Goal: Transaction & Acquisition: Purchase product/service

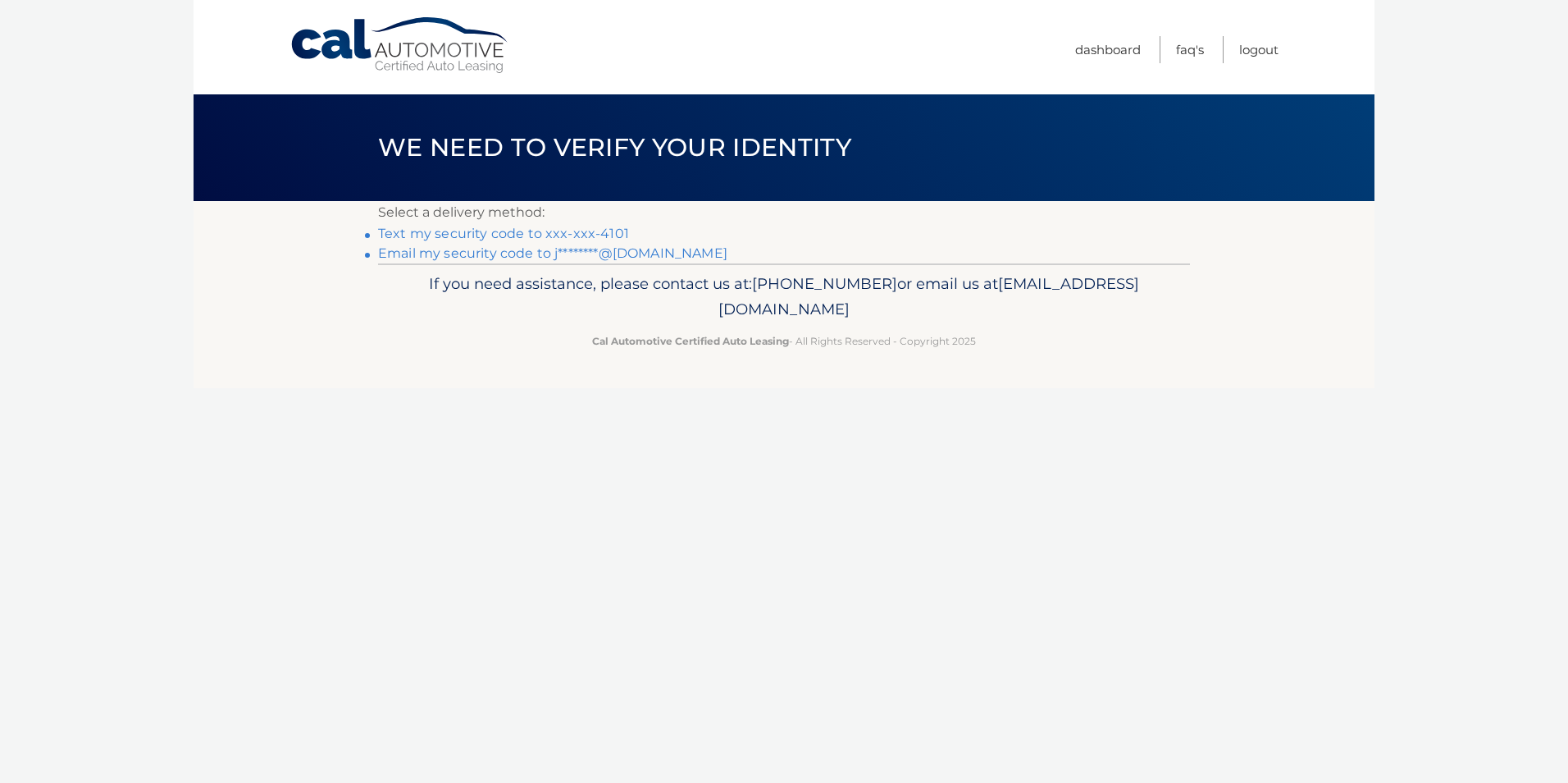
click at [581, 237] on link "Text my security code to xxx-xxx-4101" at bounding box center [504, 233] width 251 height 16
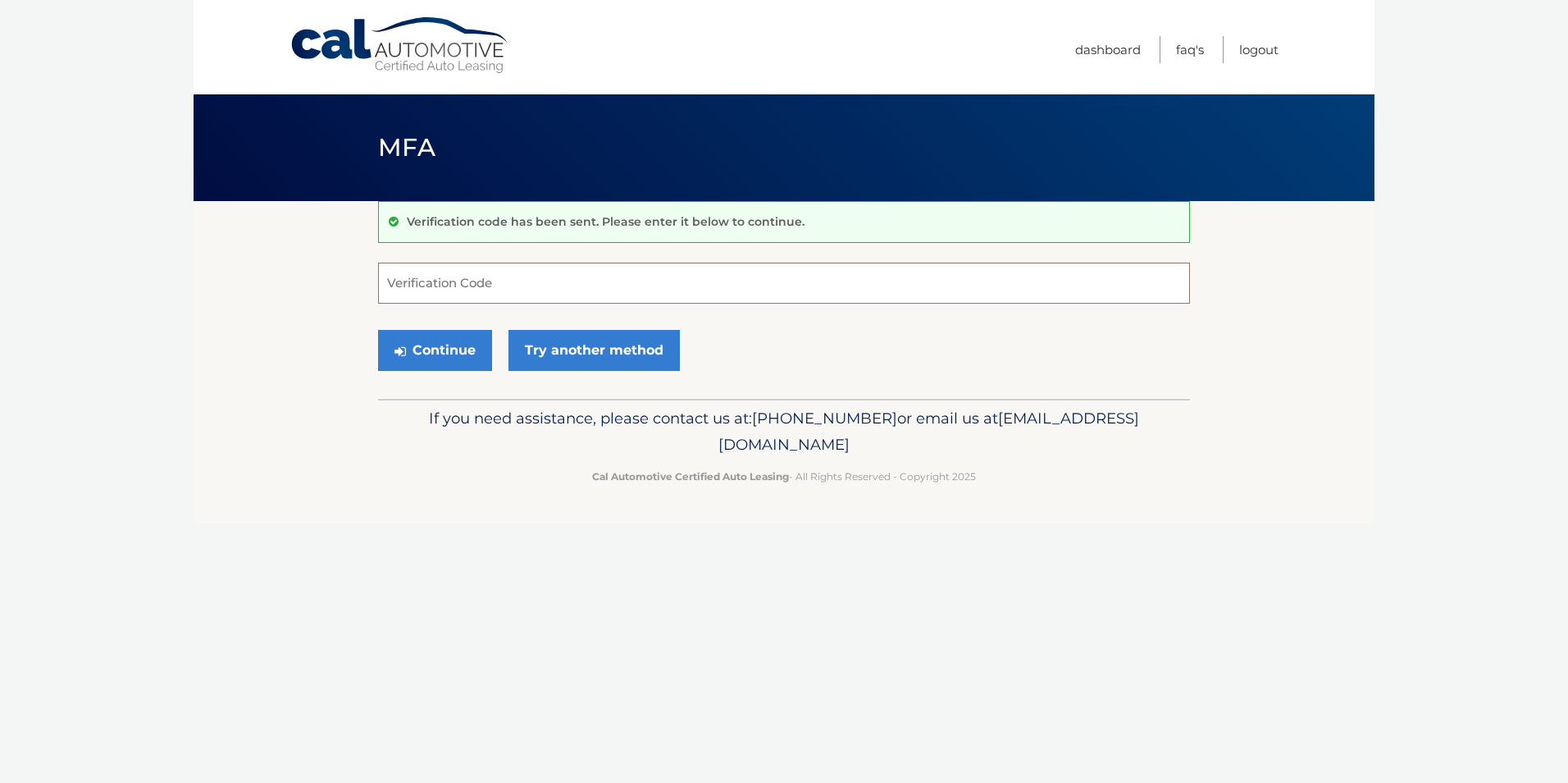
click at [544, 288] on input "Verification Code" at bounding box center [784, 283] width 812 height 41
type input "467922"
click at [378, 330] on button "Continue" at bounding box center [435, 351] width 114 height 41
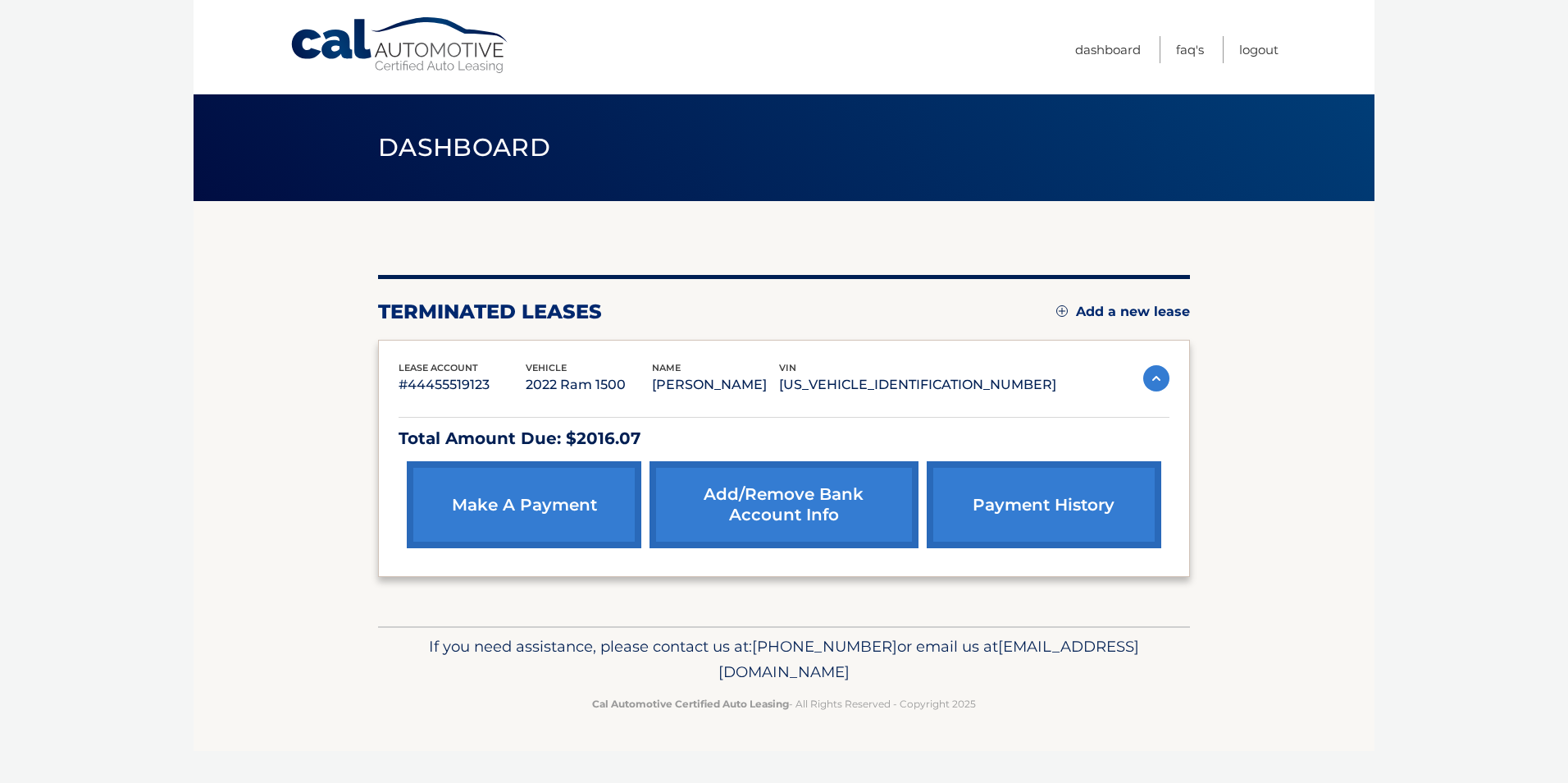
click at [500, 514] on link "make a payment" at bounding box center [524, 505] width 235 height 87
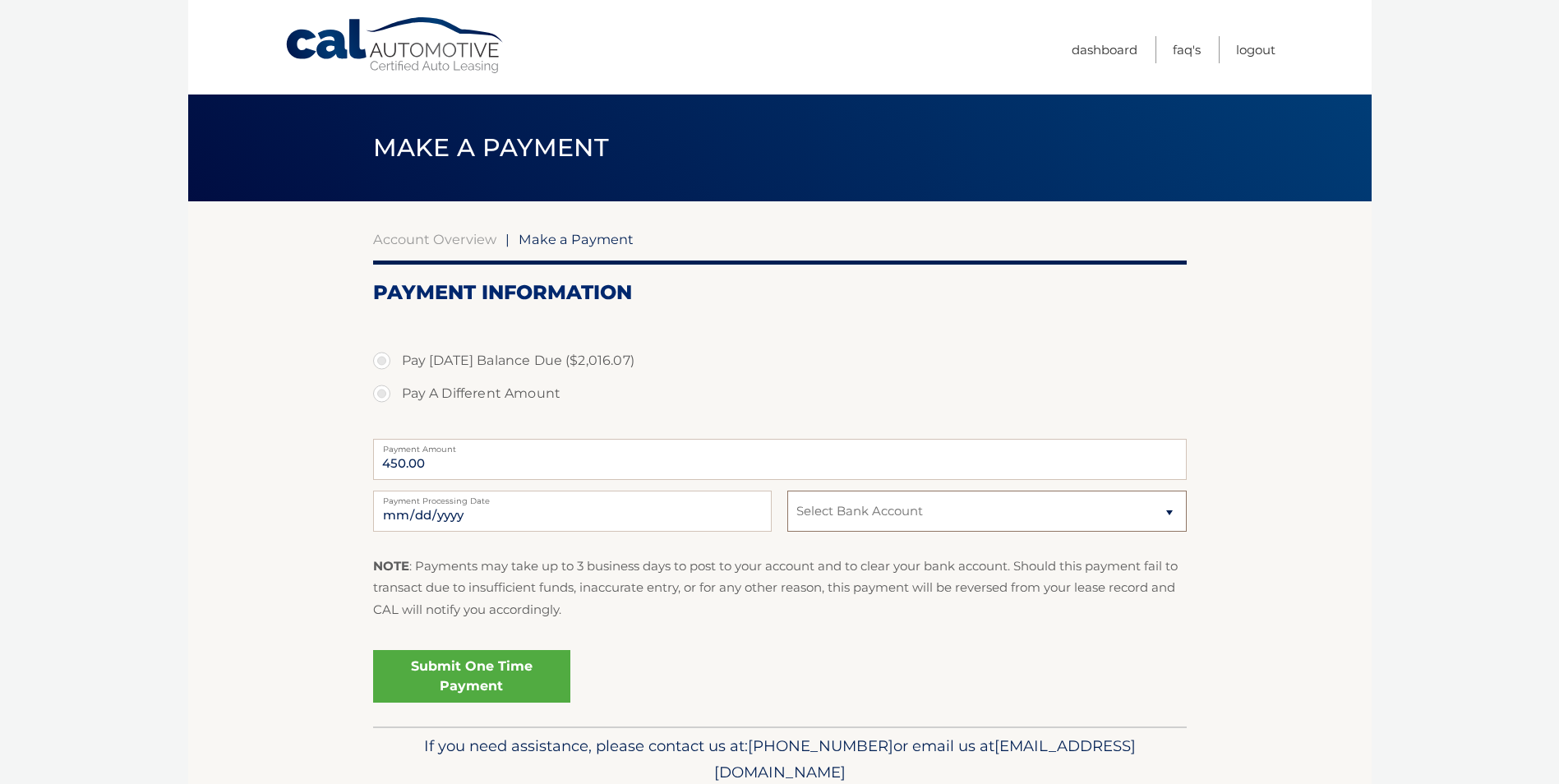
click at [913, 516] on select "Select Bank Account Savings QUINCY CREDIT UNION *****0470 Checking CITIZENS BAN…" at bounding box center [986, 511] width 399 height 41
select select "YTE3M2M0NmYtYmIyNy00M2FhLThkY2ItYjc5OGMwNDFiYjU0"
click at [787, 490] on select "Select Bank Account Savings QUINCY CREDIT UNION *****0470 Checking CITIZENS BAN…" at bounding box center [986, 511] width 399 height 41
click at [459, 467] on input "450.00" at bounding box center [780, 459] width 814 height 41
drag, startPoint x: 438, startPoint y: 467, endPoint x: 372, endPoint y: 464, distance: 66.1
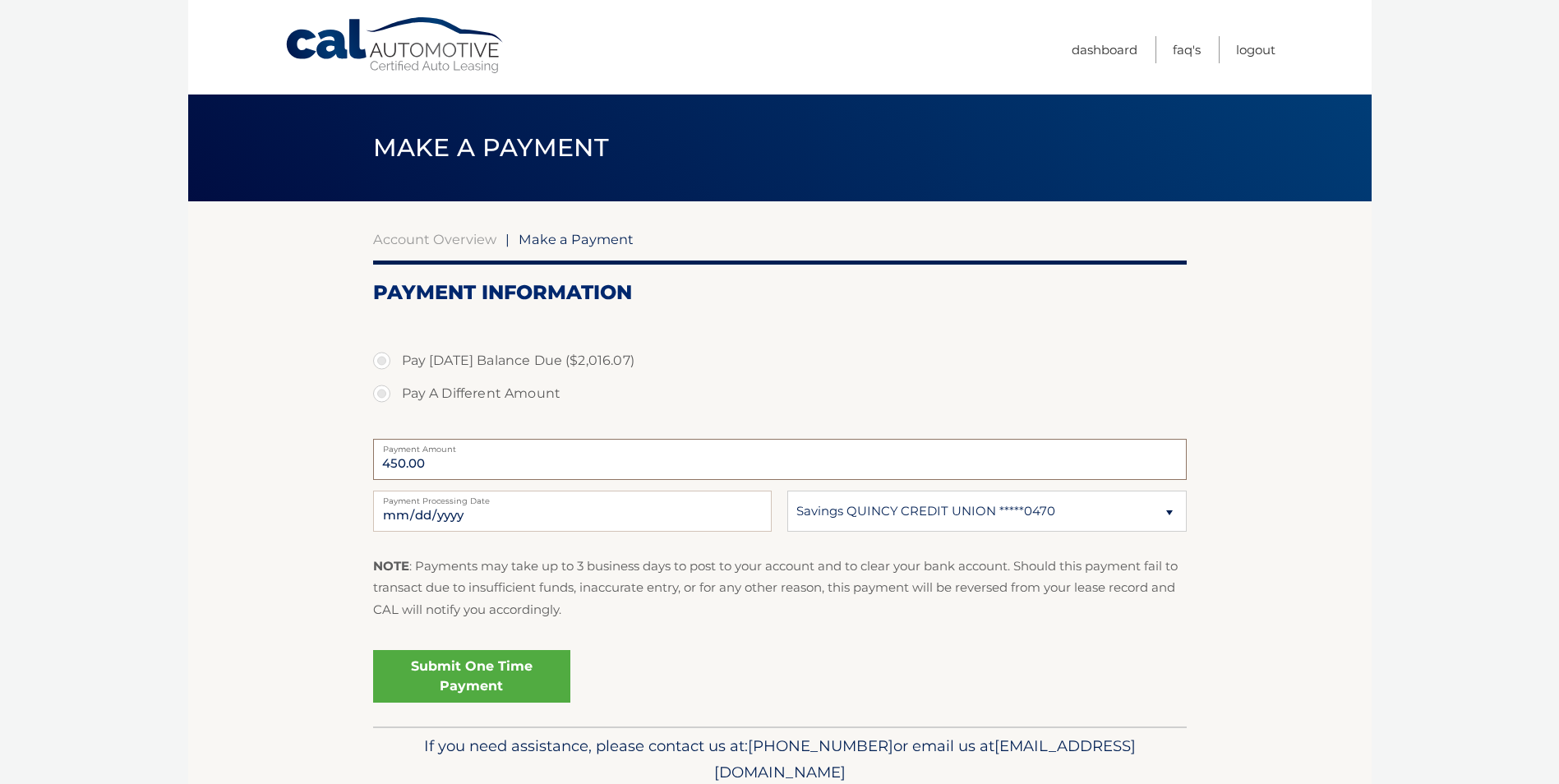
click at [372, 464] on section "Account Overview | Make a Payment Payment Information Pay Today's Balance Due (…" at bounding box center [780, 464] width 1184 height 525
drag, startPoint x: 372, startPoint y: 464, endPoint x: 485, endPoint y: 401, distance: 129.4
click at [483, 413] on div "Pay Today's Balance Due ($2,016.07) Pay A Different Amount" at bounding box center [780, 386] width 814 height 84
click at [485, 398] on label "Pay A Different Amount" at bounding box center [780, 393] width 814 height 33
click at [396, 398] on input "Pay A Different Amount" at bounding box center [388, 390] width 17 height 26
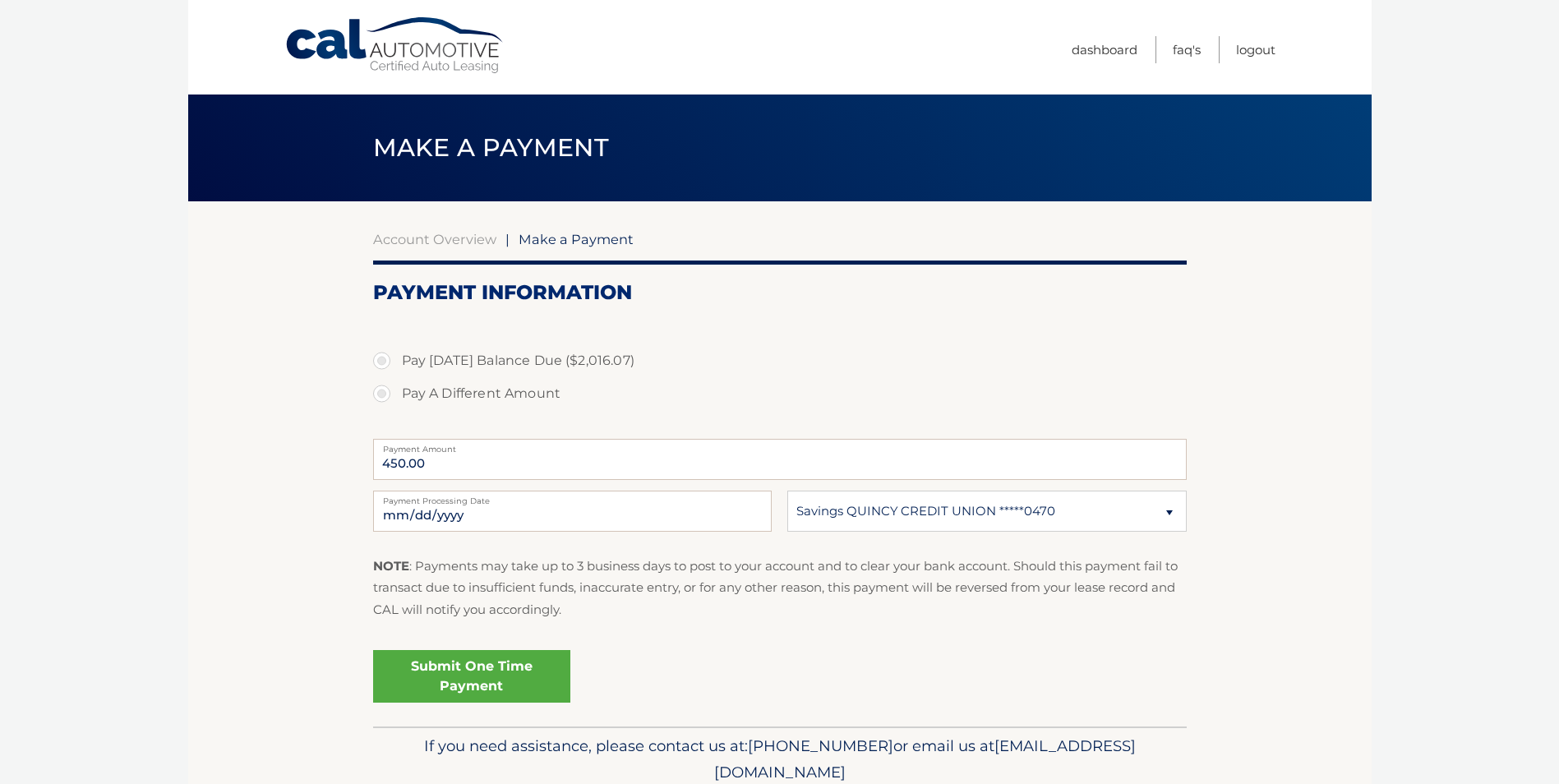
radio input "true"
type input "756.03"
click at [454, 680] on link "Submit One Time Payment" at bounding box center [472, 676] width 197 height 53
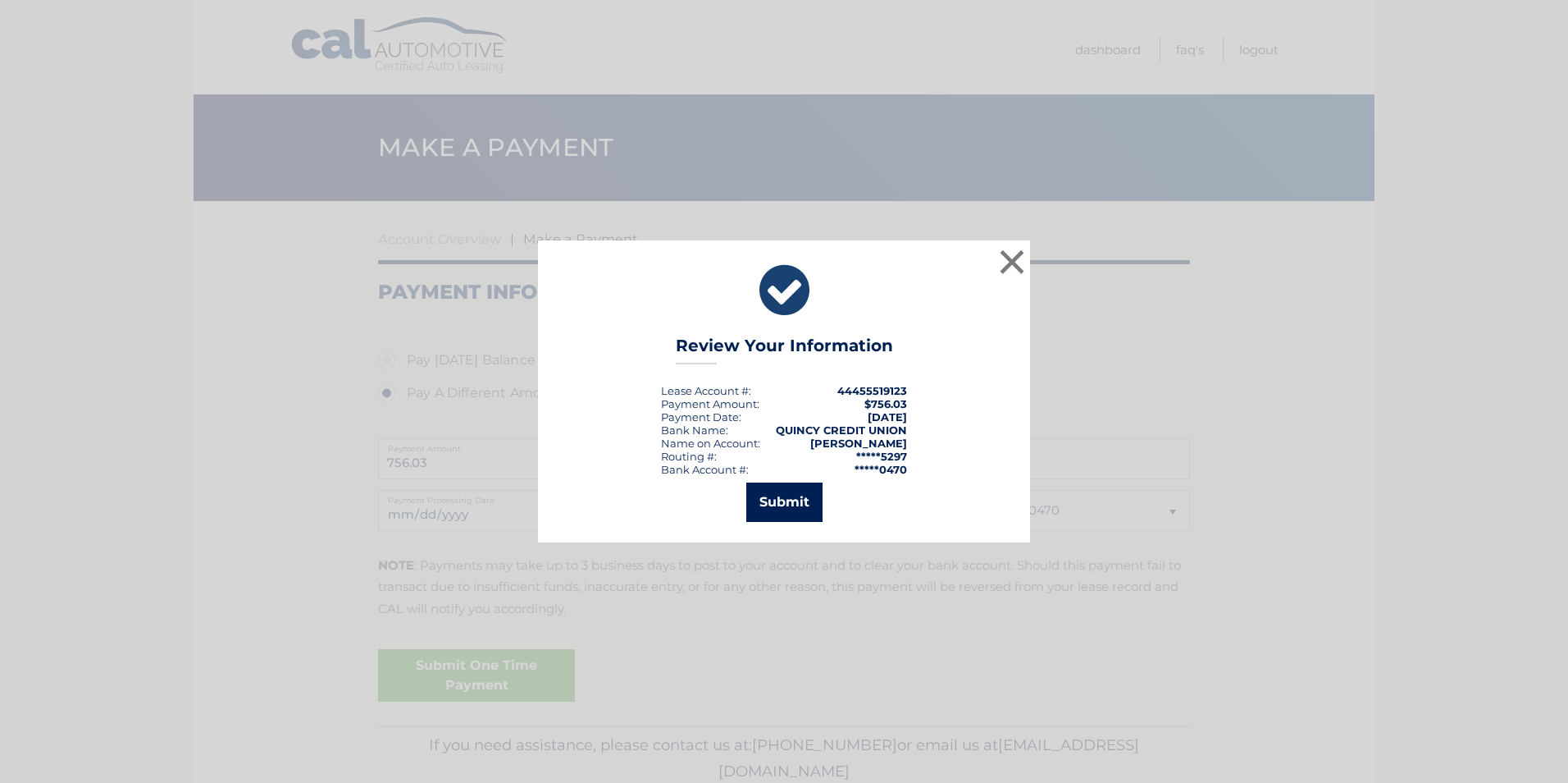
click at [796, 508] on button "Submit" at bounding box center [784, 502] width 76 height 39
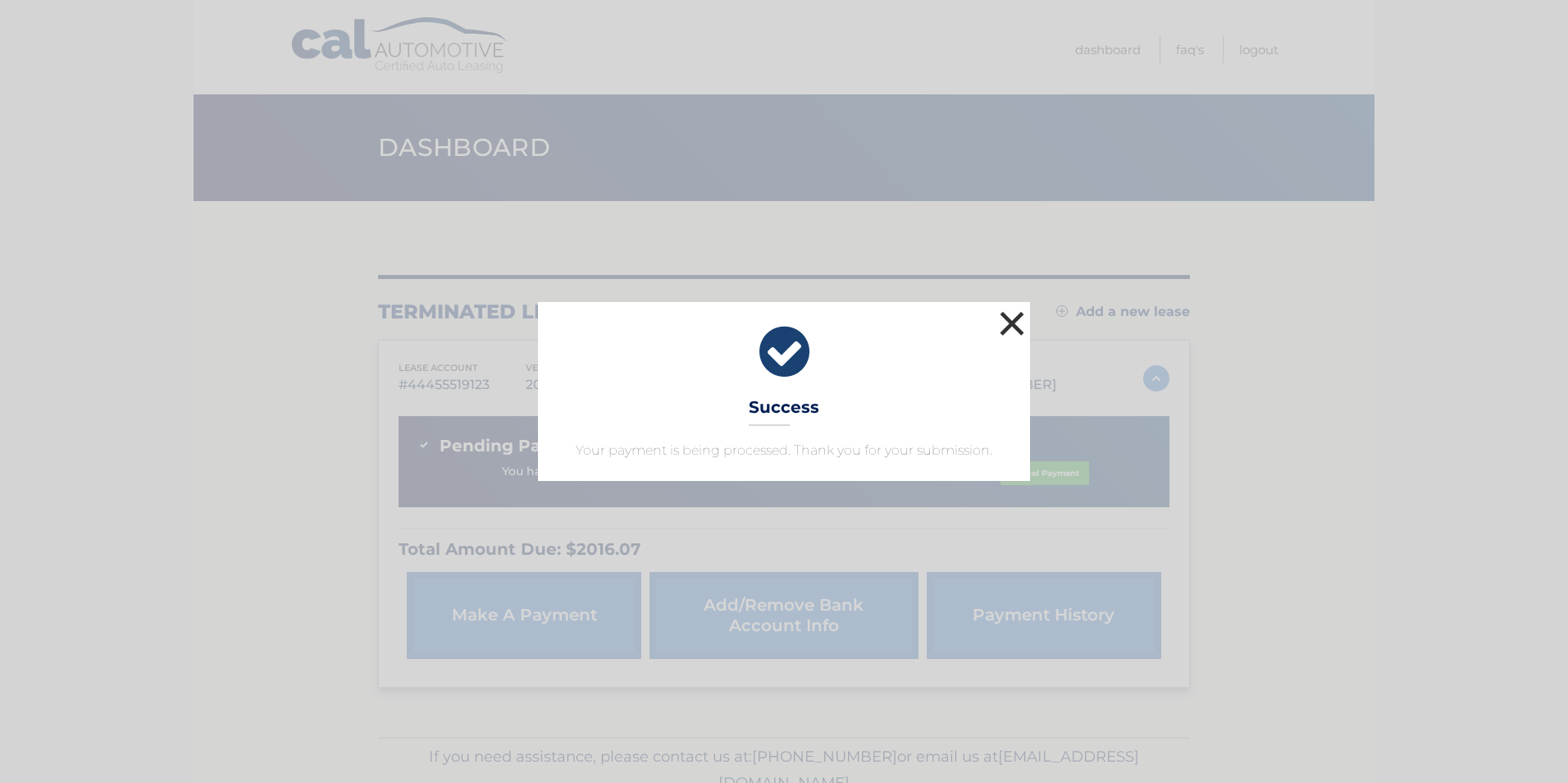
click at [1005, 321] on button "×" at bounding box center [1012, 323] width 32 height 32
